Goal: Communication & Community: Answer question/provide support

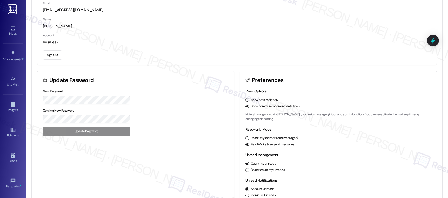
scroll to position [57, 0]
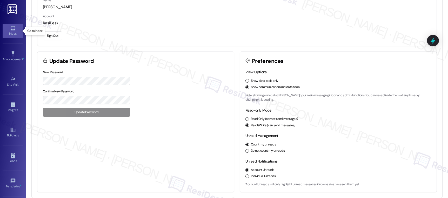
click at [20, 35] on div "Inbox" at bounding box center [13, 33] width 26 height 5
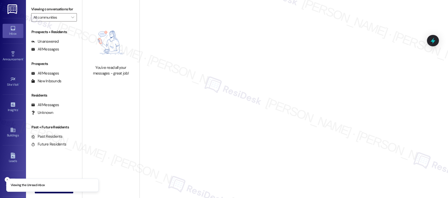
click at [20, 35] on div "Inbox" at bounding box center [13, 33] width 26 height 5
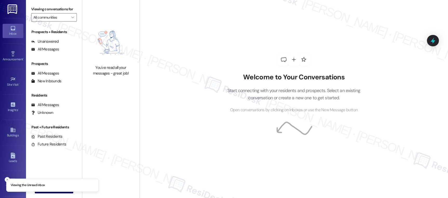
click at [20, 35] on div "Inbox" at bounding box center [13, 33] width 26 height 5
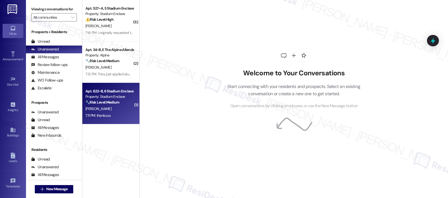
click at [118, 98] on div "Property: Stadium Enclave" at bounding box center [109, 96] width 48 height 5
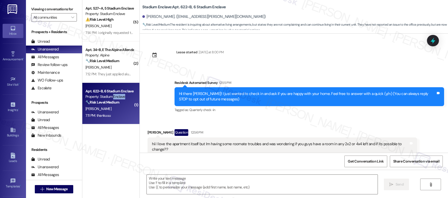
click at [118, 98] on div "Property: Stadium Enclave" at bounding box center [109, 96] width 48 height 5
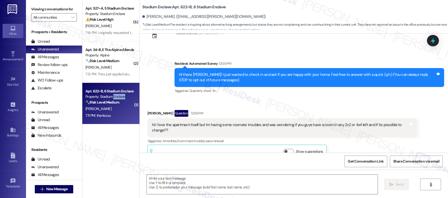
click at [118, 98] on div "Property: Stadium Enclave" at bounding box center [109, 96] width 48 height 5
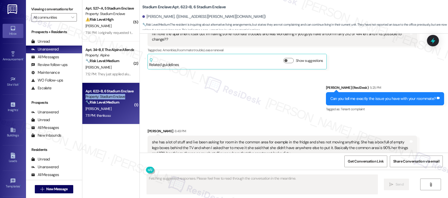
click at [118, 98] on div "Property: Stadium Enclave" at bounding box center [109, 96] width 48 height 5
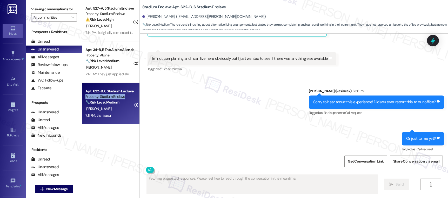
click at [118, 98] on div "Property: Stadium Enclave" at bounding box center [109, 96] width 48 height 5
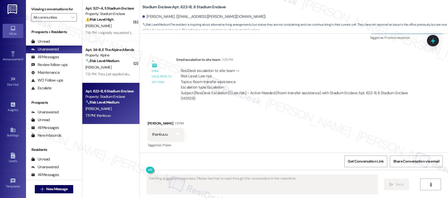
scroll to position [478, 0]
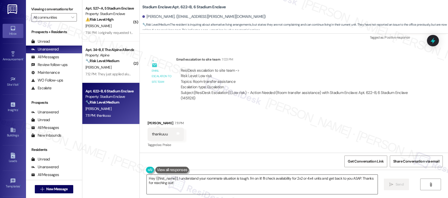
click at [224, 180] on textarea "Hey {{first_name}}, I understand your roommate situation is tough. I'm on it! I…" at bounding box center [262, 184] width 230 height 19
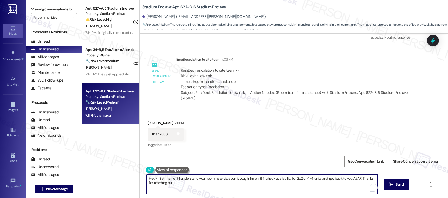
click at [225, 180] on textarea "Hey {{first_name}}, I understand your roommate situation is tough. I'm on it! I…" at bounding box center [262, 184] width 230 height 19
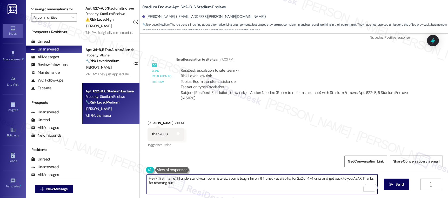
click at [225, 180] on textarea "Hey {{first_name}}, I understand your roommate situation is tough. I'm on it! I…" at bounding box center [262, 184] width 230 height 19
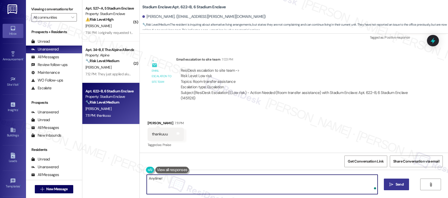
type textarea "Anytime!"
click at [397, 184] on span "Send" at bounding box center [399, 184] width 8 height 5
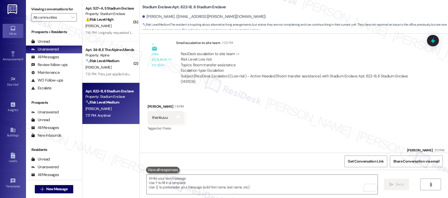
scroll to position [514, 0]
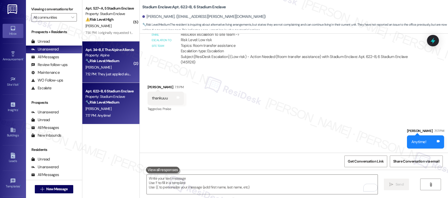
click at [111, 64] on div "[PERSON_NAME]" at bounding box center [109, 67] width 49 height 6
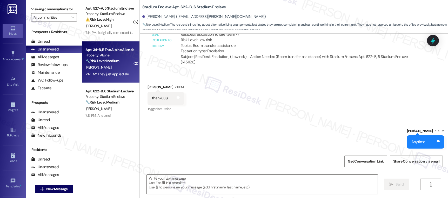
click at [111, 64] on div "[PERSON_NAME]" at bounding box center [109, 67] width 49 height 6
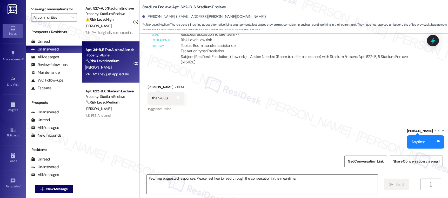
click at [111, 64] on div "[PERSON_NAME]" at bounding box center [109, 67] width 49 height 6
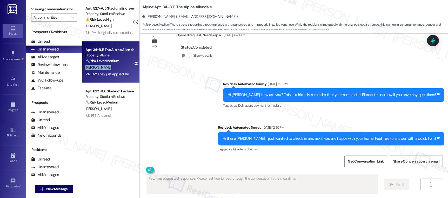
click at [111, 64] on div "[PERSON_NAME]" at bounding box center [109, 67] width 49 height 6
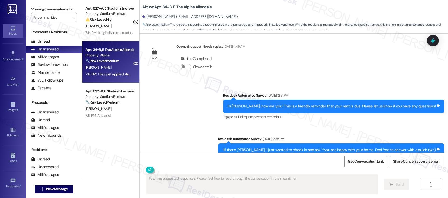
click at [111, 64] on div "[PERSON_NAME]" at bounding box center [109, 67] width 49 height 6
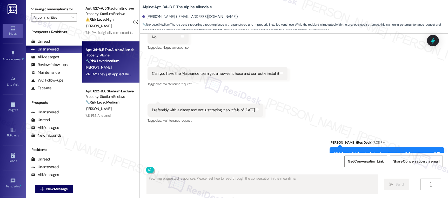
scroll to position [965, 0]
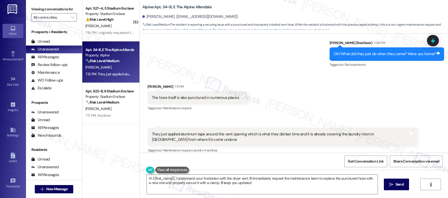
type textarea "Hi {{first_name}}, I understand your frustration with the dryer vent. I'll imme…"
click at [385, 100] on div "Received via SMS [PERSON_NAME] 7:11 PM The hose itself is also punctured in num…" at bounding box center [294, 115] width 308 height 86
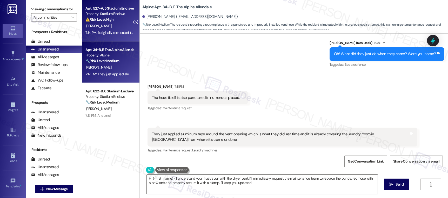
click at [120, 40] on div "Apt. 527~A, 5 Stadium Enclave Property: Stadium Enclave ⚠️ Risk Level: High The…" at bounding box center [110, 21] width 57 height 42
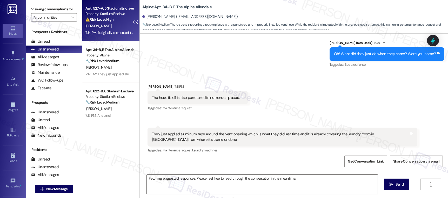
click at [117, 31] on div "7:14 PM: i originally requested to be put on the emergency list, and it seems t…" at bounding box center [241, 32] width 312 height 5
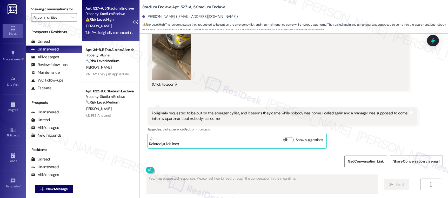
scroll to position [1762, 0]
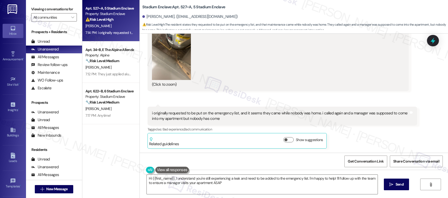
type textarea "Hi {{first_name}}, I understand you're still experiencing a leak and need to be…"
click at [388, 91] on div "JPG attachment ResiDesk found written details in this image See details The ima…" at bounding box center [277, 32] width 261 height 118
click at [181, 57] on button "Zoom image" at bounding box center [171, 54] width 39 height 52
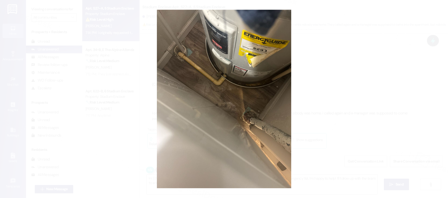
click at [328, 78] on button "Unzoom image" at bounding box center [224, 99] width 448 height 198
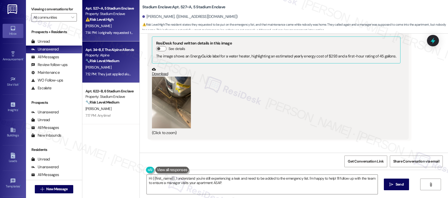
click at [123, 56] on div "Property: Alpine" at bounding box center [109, 55] width 48 height 5
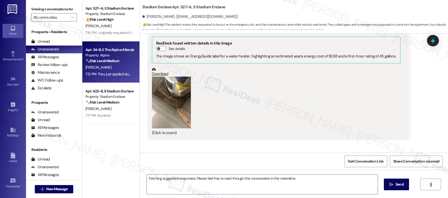
click at [98, 57] on div "Property: Alpine" at bounding box center [109, 55] width 48 height 5
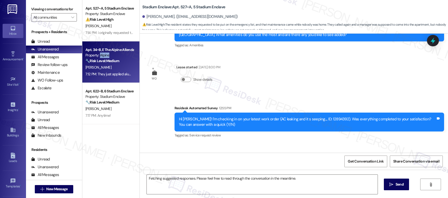
click at [98, 57] on div "Property: Alpine" at bounding box center [109, 55] width 48 height 5
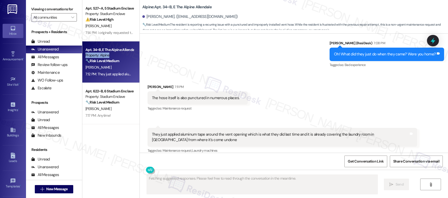
click at [98, 57] on div "Property: Alpine" at bounding box center [109, 55] width 48 height 5
click at [99, 57] on div "Property: Alpine" at bounding box center [109, 55] width 48 height 5
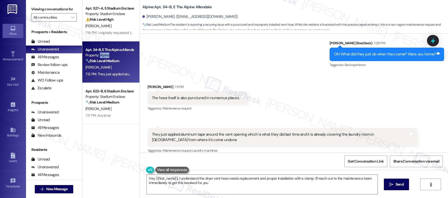
type textarea "Hey {{first_name}}, I understand the dryer vent hose needs replacement and prop…"
click at [387, 84] on div "Received via SMS [PERSON_NAME] 7:11 PM The hose itself is also punctured in num…" at bounding box center [294, 116] width 308 height 86
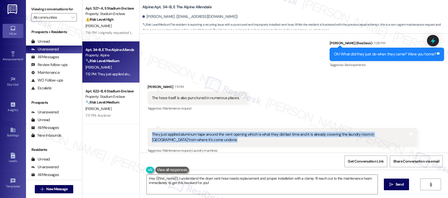
click at [387, 84] on div "Received via SMS [PERSON_NAME] 7:11 PM The hose itself is also punctured in num…" at bounding box center [294, 116] width 308 height 86
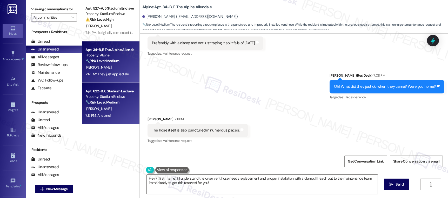
click at [107, 94] on div "Property: Stadium Enclave" at bounding box center [109, 96] width 48 height 5
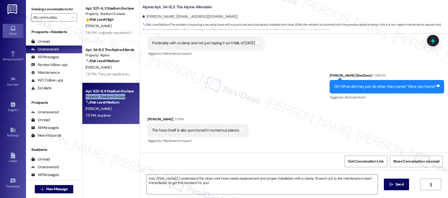
type textarea "Fetching suggested responses. Please feel free to read through the conversation…"
click at [107, 94] on div "Property: Stadium Enclave" at bounding box center [109, 96] width 48 height 5
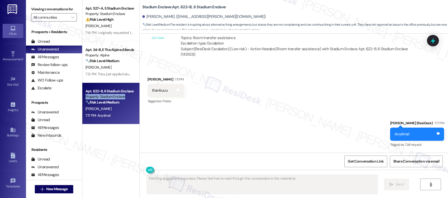
click at [107, 94] on div "Property: Stadium Enclave" at bounding box center [109, 96] width 48 height 5
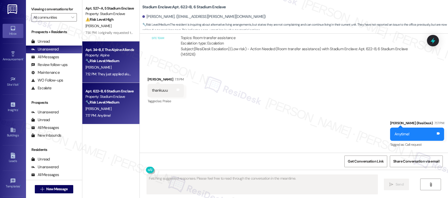
click at [123, 56] on div "Property: Alpine" at bounding box center [109, 55] width 48 height 5
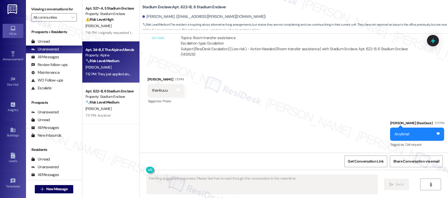
click at [123, 56] on div "Property: Alpine" at bounding box center [109, 55] width 48 height 5
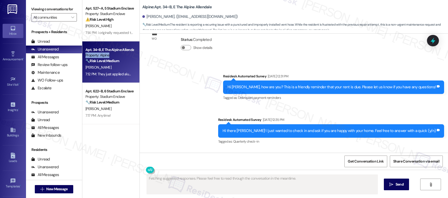
click at [123, 56] on div "Property: Alpine" at bounding box center [109, 55] width 48 height 5
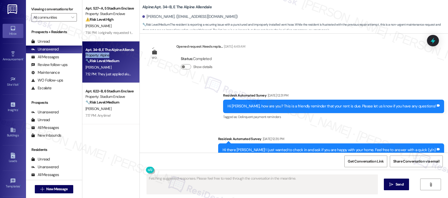
click at [123, 56] on div "Property: Alpine" at bounding box center [109, 55] width 48 height 5
drag, startPoint x: 123, startPoint y: 56, endPoint x: 243, endPoint y: 87, distance: 124.0
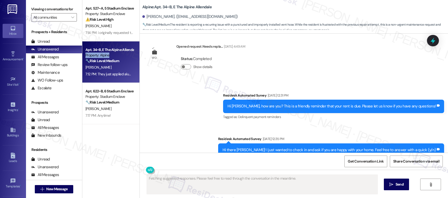
click at [123, 56] on div "Property: Alpine" at bounding box center [109, 55] width 48 height 5
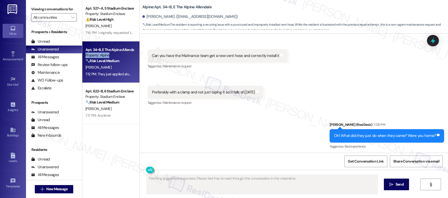
scroll to position [965, 0]
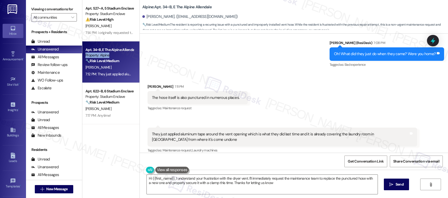
type textarea "Hi {{first_name}}, I understand your frustration with the dryer vent. I'll imme…"
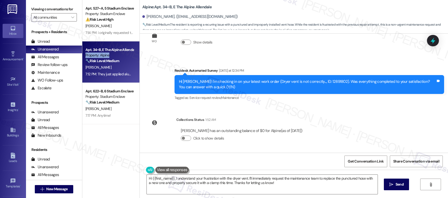
scroll to position [715, 0]
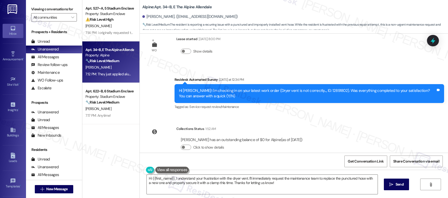
click at [307, 88] on div "Hi [PERSON_NAME]! I'm checking in on your latest work order (Dryer vent is not …" at bounding box center [307, 93] width 257 height 11
copy div "12891802"
click at [147, 167] on button at bounding box center [166, 170] width 40 height 6
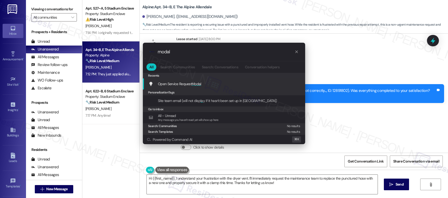
type input "modal"
click at [187, 83] on span "Open Service Request Modal" at bounding box center [179, 84] width 43 height 5
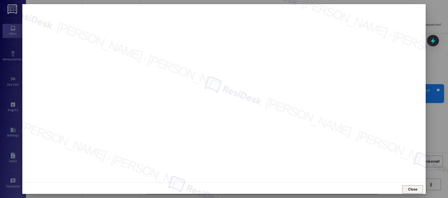
click at [418, 191] on button "Close" at bounding box center [412, 190] width 21 height 8
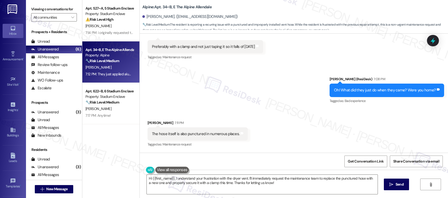
scroll to position [965, 0]
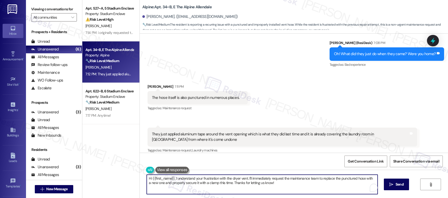
click at [283, 188] on textarea "Hi {{first_name}}, I understand your frustration with the dryer vent. I'll imme…" at bounding box center [262, 184] width 230 height 19
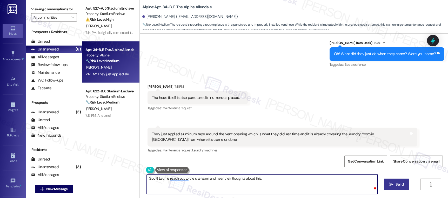
type textarea "Got it! Let me reach out to the site team and hear their thoughts about this."
click at [406, 187] on button " Send" at bounding box center [396, 185] width 25 height 12
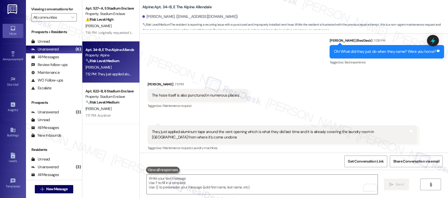
scroll to position [1001, 0]
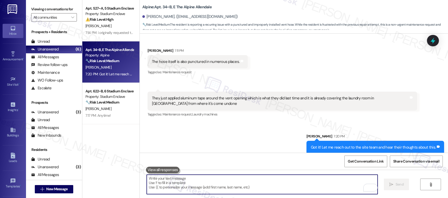
click at [191, 184] on textarea "To enrich screen reader interactions, please activate Accessibility in Grammarl…" at bounding box center [262, 184] width 230 height 19
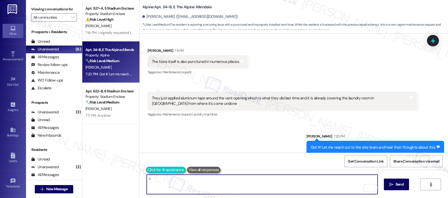
type textarea "c"
click at [147, 170] on button at bounding box center [166, 170] width 40 height 6
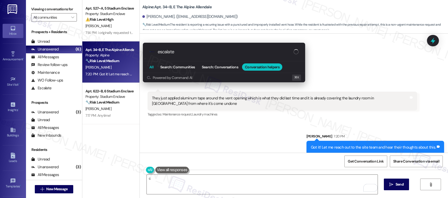
type input "escalate"
click at [154, 69] on button "All" at bounding box center [151, 67] width 10 height 7
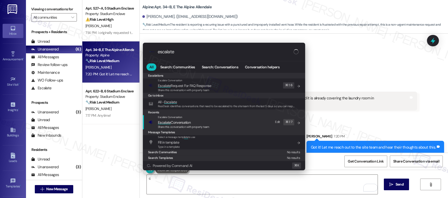
click at [172, 122] on span "Escalate Conversation" at bounding box center [174, 122] width 33 height 5
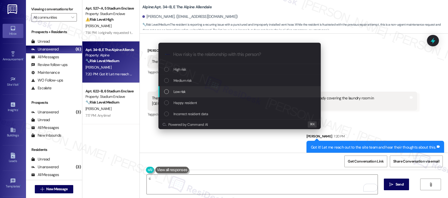
click at [200, 91] on div "Low risk" at bounding box center [240, 92] width 152 height 6
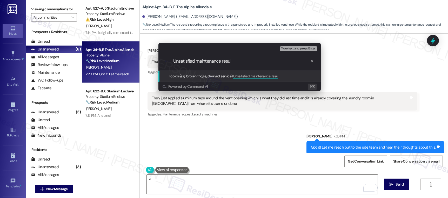
type input "Unsatisfied maintenance result"
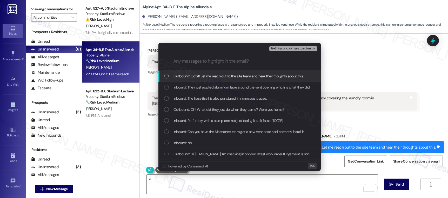
click at [284, 49] on span "⌘+Enter or click here to submit" at bounding box center [291, 49] width 42 height 4
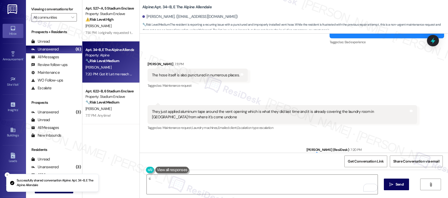
scroll to position [1009, 0]
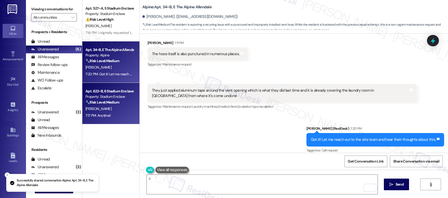
click at [92, 95] on div "Property: Stadium Enclave" at bounding box center [109, 96] width 48 height 5
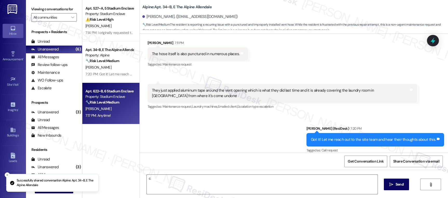
type textarea "Fetching suggested responses. Please feel free to read through the conversation…"
click at [100, 96] on div "Property: Stadium Enclave" at bounding box center [109, 96] width 48 height 5
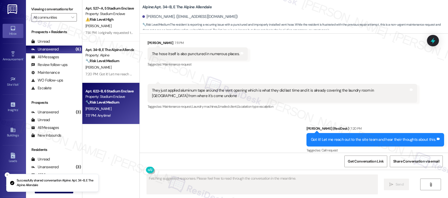
click at [100, 96] on div "Property: Stadium Enclave" at bounding box center [109, 96] width 48 height 5
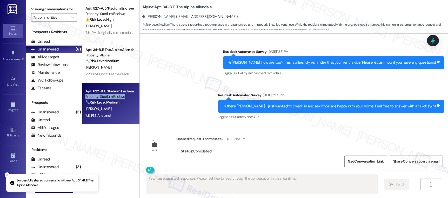
click at [100, 96] on div "Property: Stadium Enclave" at bounding box center [109, 96] width 48 height 5
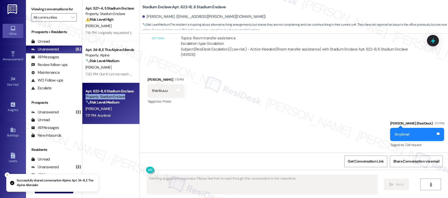
click at [100, 98] on div "Property: Stadium Enclave" at bounding box center [109, 96] width 48 height 5
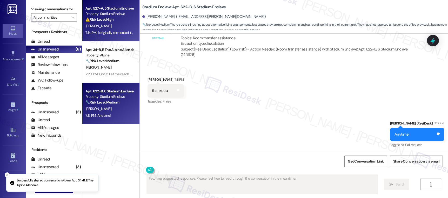
click at [109, 37] on div "Apt. 527~A, 5 Stadium Enclave Property: Stadium Enclave ⚠️ Risk Level: High The…" at bounding box center [110, 21] width 57 height 42
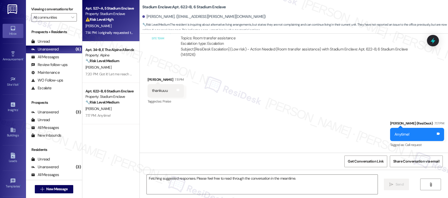
click at [109, 37] on div "Apt. 527~A, 5 Stadium Enclave Property: Stadium Enclave ⚠️ Risk Level: High The…" at bounding box center [110, 21] width 57 height 42
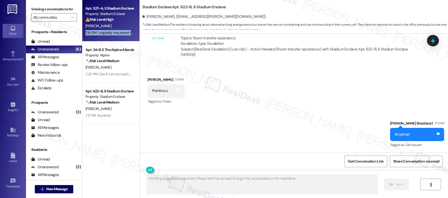
click at [109, 37] on div "Apt. 527~A, 5 Stadium Enclave Property: Stadium Enclave ⚠️ Risk Level: High The…" at bounding box center [110, 21] width 57 height 42
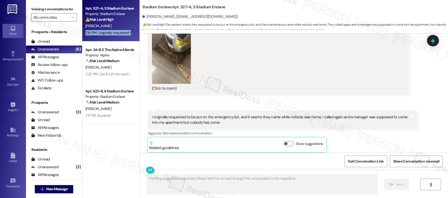
click at [109, 37] on div "Apt. 527~A, 5 Stadium Enclave Property: Stadium Enclave ⚠️ Risk Level: High The…" at bounding box center [110, 21] width 57 height 42
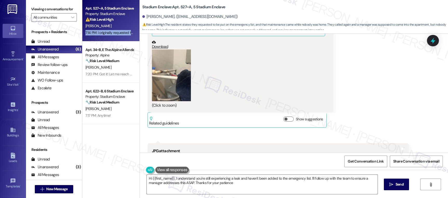
type textarea "Hi {{first_name}}, I understand you're still experiencing a leak and haven't be…"
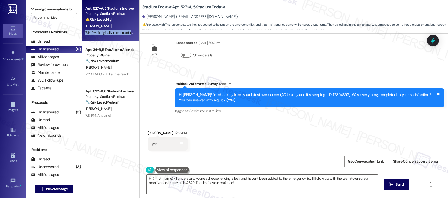
scroll to position [989, 0]
click at [146, 170] on button at bounding box center [166, 170] width 40 height 6
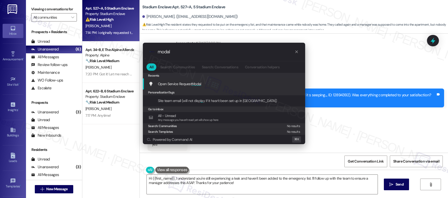
type input "modal"
click at [187, 80] on div "Open Service Request Modal Add shortcut" at bounding box center [224, 84] width 162 height 11
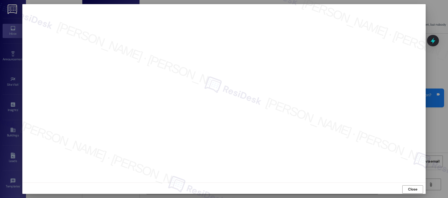
scroll to position [2, 0]
click at [411, 184] on span "Close" at bounding box center [412, 188] width 11 height 8
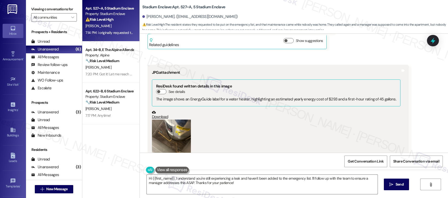
scroll to position [1762, 0]
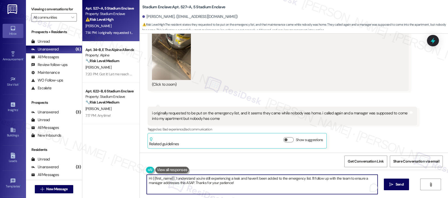
drag, startPoint x: 251, startPoint y: 186, endPoint x: 165, endPoint y: 179, distance: 86.4
click at [157, 178] on textarea "Hi {{first_name}}, I understand you're still experiencing a leak and haven't be…" at bounding box center [262, 184] width 230 height 19
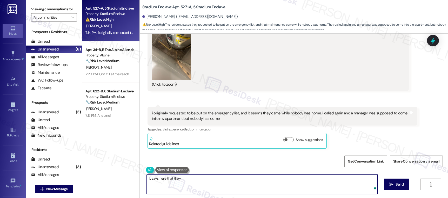
paste textarea "i cleaned drain pan"
click at [178, 179] on textarea "It says here that they i cleaned drain pan" at bounding box center [262, 184] width 230 height 19
click at [192, 180] on textarea "It says here that they cleaned drain pan" at bounding box center [262, 184] width 230 height 19
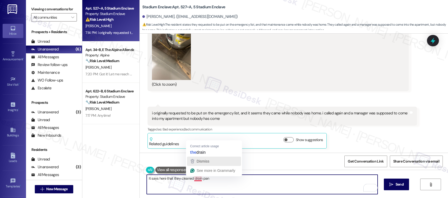
click at [201, 153] on div "Get Conversation Link Share Conversation via email" at bounding box center [294, 161] width 308 height 17
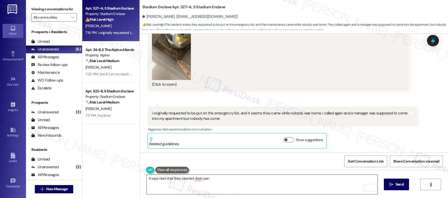
click at [227, 181] on textarea "It says here that they cleaned drain pan" at bounding box center [262, 184] width 230 height 19
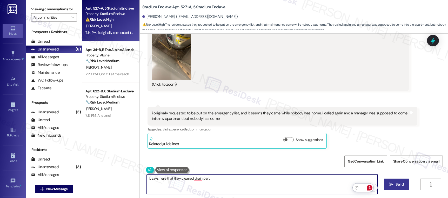
type textarea "It says here that they cleaned drain pan."
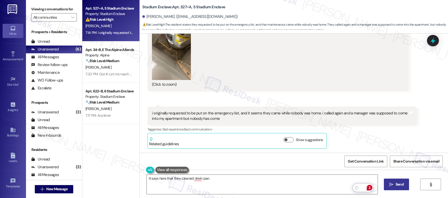
click at [389, 185] on icon "" at bounding box center [391, 185] width 4 height 4
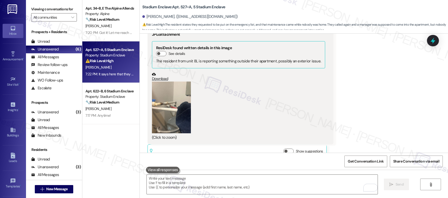
scroll to position [1538, 0]
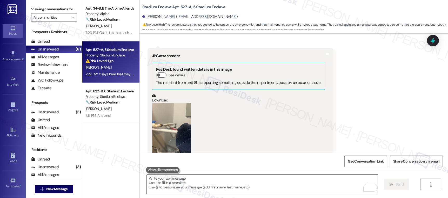
click at [158, 119] on button "Zoom image" at bounding box center [171, 129] width 39 height 52
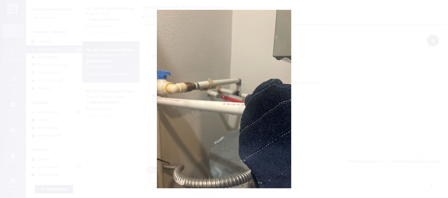
click at [328, 120] on button "Unzoom image" at bounding box center [224, 99] width 448 height 198
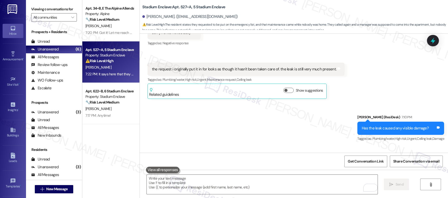
scroll to position [1798, 0]
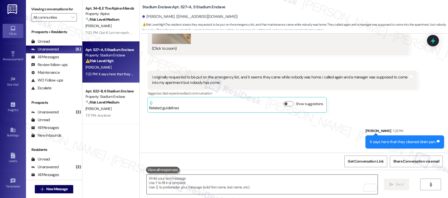
click at [248, 175] on div at bounding box center [261, 185] width 231 height 20
click at [249, 176] on textarea "To enrich screen reader interactions, please activate Accessibility in Grammarl…" at bounding box center [262, 184] width 230 height 19
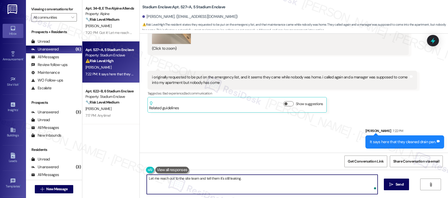
type textarea "Let me reach out to the site team and tell them it's still leaking."
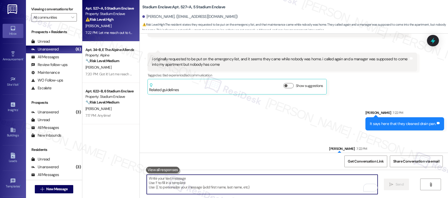
scroll to position [1834, 0]
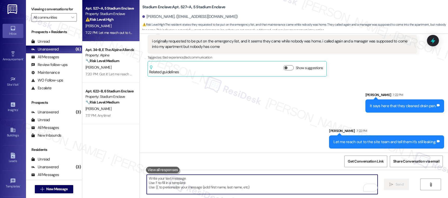
click at [204, 185] on textarea "To enrich screen reader interactions, please activate Accessibility in Grammarl…" at bounding box center [262, 184] width 230 height 19
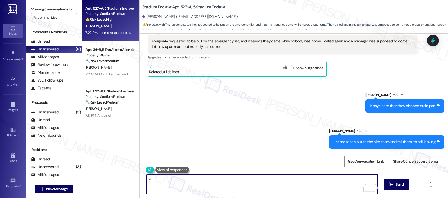
click at [147, 175] on div "c" at bounding box center [261, 185] width 231 height 20
type textarea "c"
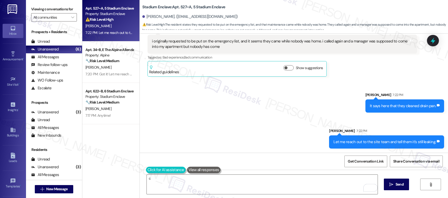
click at [147, 173] on button at bounding box center [166, 170] width 40 height 6
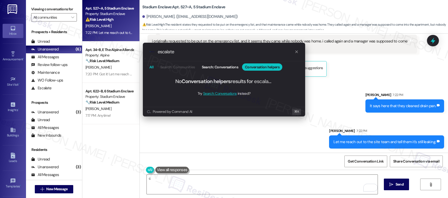
type input "escalate"
click at [154, 69] on button "All" at bounding box center [151, 67] width 10 height 7
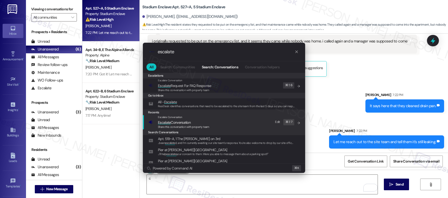
click at [177, 122] on span "Escalate Conversation" at bounding box center [174, 122] width 33 height 5
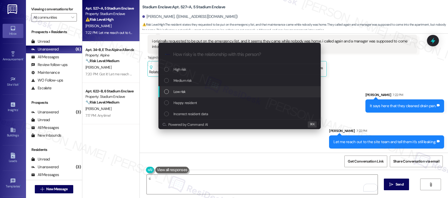
click at [191, 89] on div "Low risk" at bounding box center [240, 92] width 152 height 6
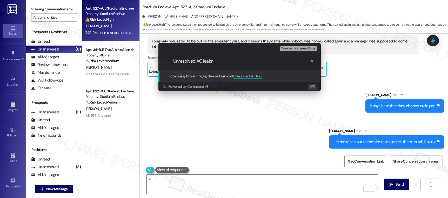
type input "Unresolved AC leakn"
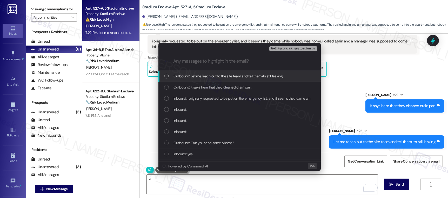
click at [283, 51] on button "⌘+Enter or click here to submit" at bounding box center [293, 48] width 48 height 5
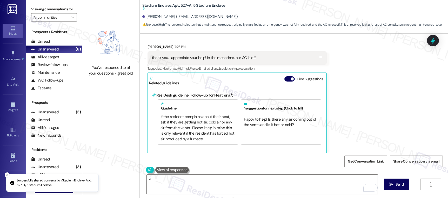
scroll to position [1968, 0]
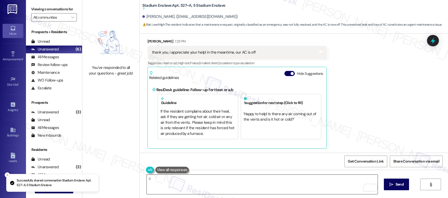
click at [251, 180] on textarea "c" at bounding box center [262, 184] width 230 height 19
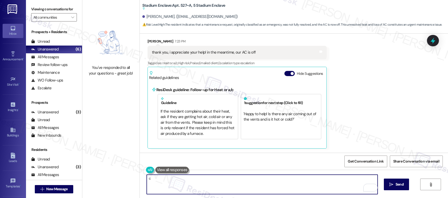
click at [251, 180] on textarea "c" at bounding box center [262, 184] width 230 height 19
type textarea "T"
type textarea "You are welcome! I will follow up with you soon."
click at [392, 184] on icon "" at bounding box center [391, 185] width 4 height 4
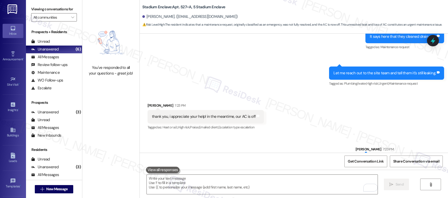
scroll to position [1922, 0]
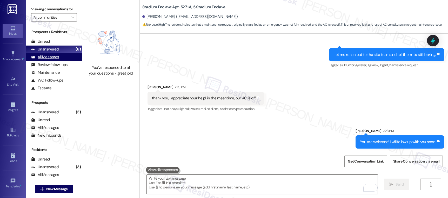
click at [58, 60] on div "All Messages" at bounding box center [45, 56] width 28 height 5
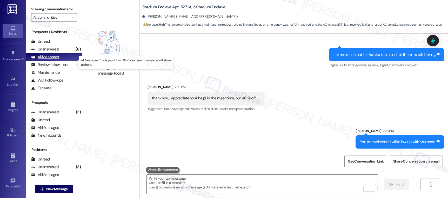
click at [58, 60] on div "All Messages" at bounding box center [45, 56] width 28 height 5
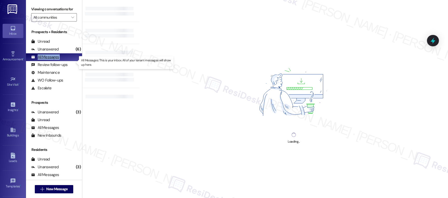
click at [58, 60] on div "All Messages" at bounding box center [45, 56] width 28 height 5
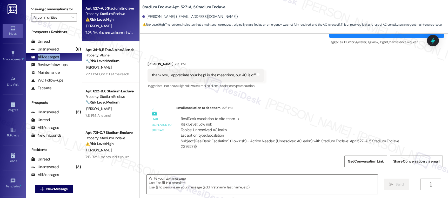
type textarea "Fetching suggested responses. Please feel free to read through the conversation…"
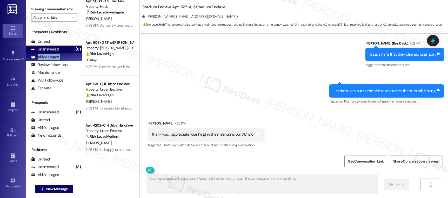
scroll to position [443, 0]
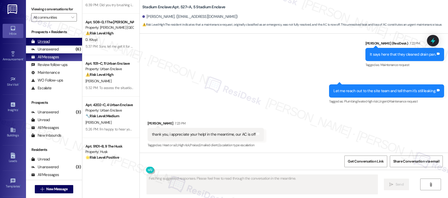
click at [35, 46] on div "Unread (0)" at bounding box center [54, 42] width 56 height 8
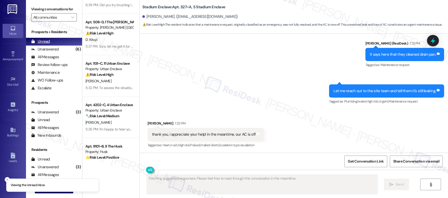
click at [45, 44] on div "Unread" at bounding box center [40, 41] width 19 height 5
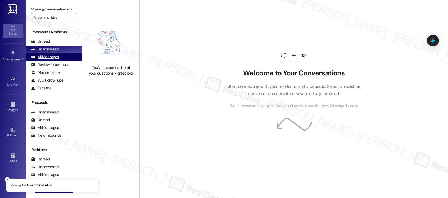
click at [52, 60] on div "All Messages" at bounding box center [45, 56] width 28 height 5
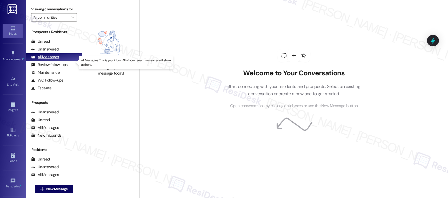
click at [52, 60] on div "All Messages" at bounding box center [45, 56] width 28 height 5
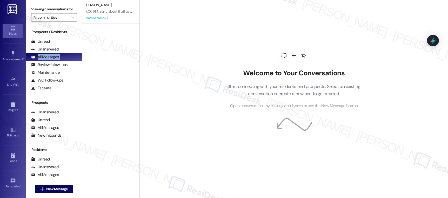
scroll to position [268, 0]
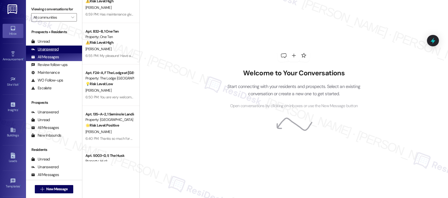
click at [50, 52] on div "Unanswered" at bounding box center [45, 49] width 28 height 5
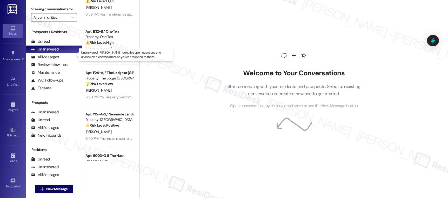
click at [50, 52] on div "Unanswered" at bounding box center [45, 49] width 28 height 5
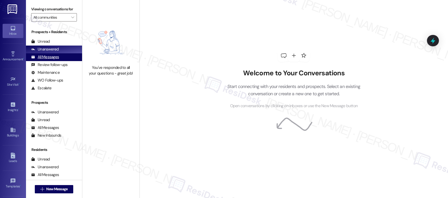
click at [61, 53] on div "Unanswered (0)" at bounding box center [54, 50] width 56 height 8
click at [54, 60] on div "All Messages" at bounding box center [45, 56] width 28 height 5
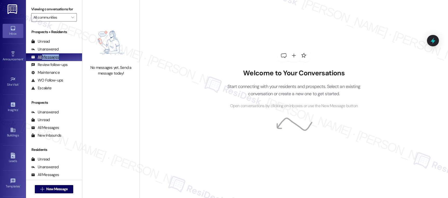
click at [54, 60] on div "All Messages" at bounding box center [45, 56] width 28 height 5
drag, startPoint x: 54, startPoint y: 60, endPoint x: 53, endPoint y: 63, distance: 2.6
click at [54, 60] on div "All Messages" at bounding box center [45, 56] width 28 height 5
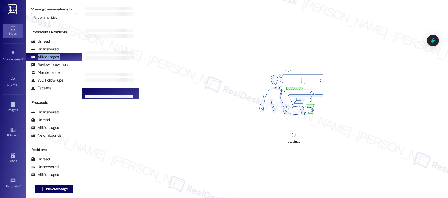
scroll to position [0, 0]
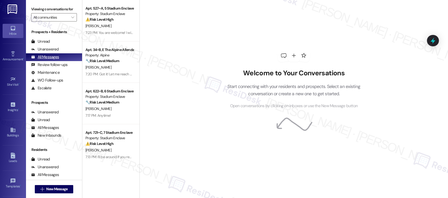
click at [54, 59] on div "All Messages (undefined)" at bounding box center [54, 57] width 56 height 8
click at [52, 52] on div "Unanswered" at bounding box center [45, 49] width 28 height 5
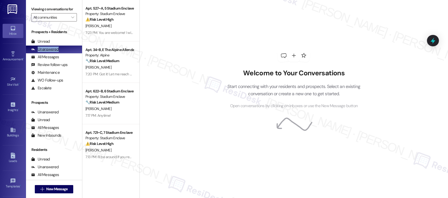
click at [52, 52] on div "Unanswered" at bounding box center [45, 49] width 28 height 5
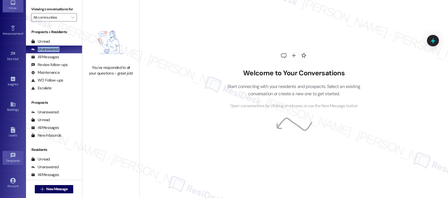
scroll to position [49, 0]
click at [12, 161] on div "Account" at bounding box center [13, 163] width 26 height 5
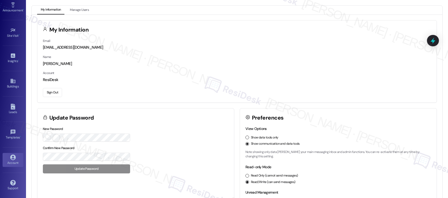
click at [47, 88] on button "Sign Out" at bounding box center [52, 92] width 19 height 9
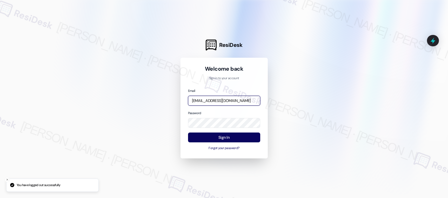
click at [203, 105] on input "[EMAIL_ADDRESS][DOMAIN_NAME]" at bounding box center [224, 101] width 72 height 10
type input "automated-surveys-affinity_property-resen.seven@affinity_property.com"
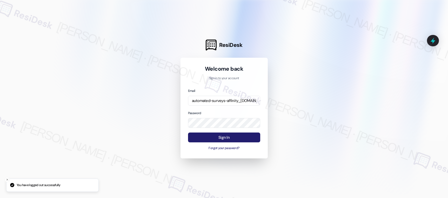
click at [228, 139] on button "Sign In" at bounding box center [224, 138] width 72 height 10
click at [229, 138] on button "Sign In" at bounding box center [224, 138] width 72 height 10
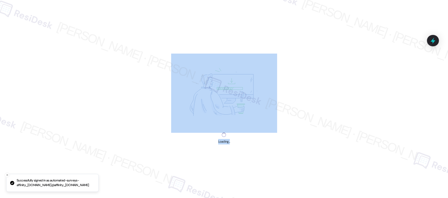
click at [229, 138] on div "Loading..." at bounding box center [224, 139] width 12 height 12
